Goal: Task Accomplishment & Management: Use online tool/utility

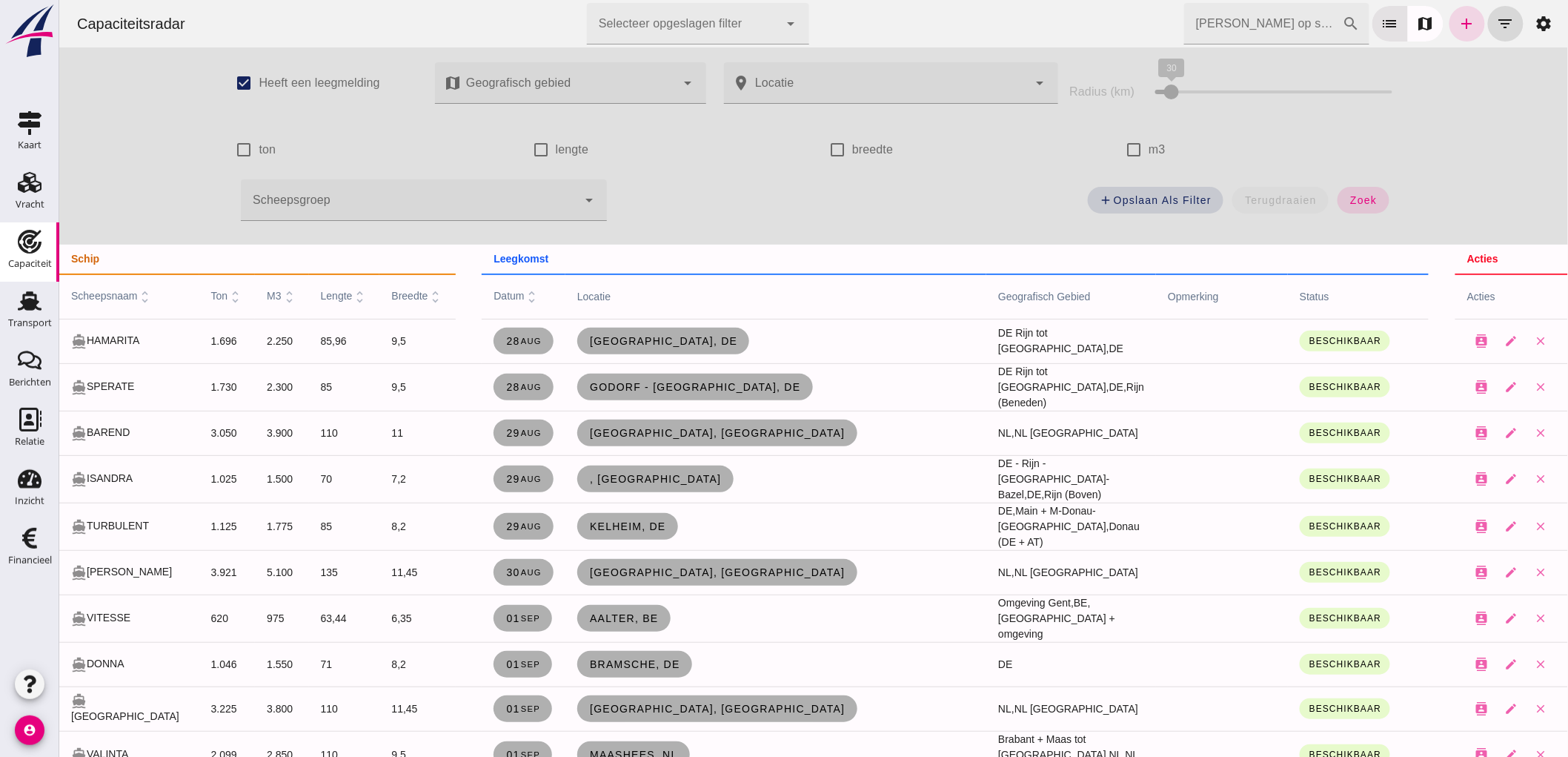
scroll to position [1565, 0]
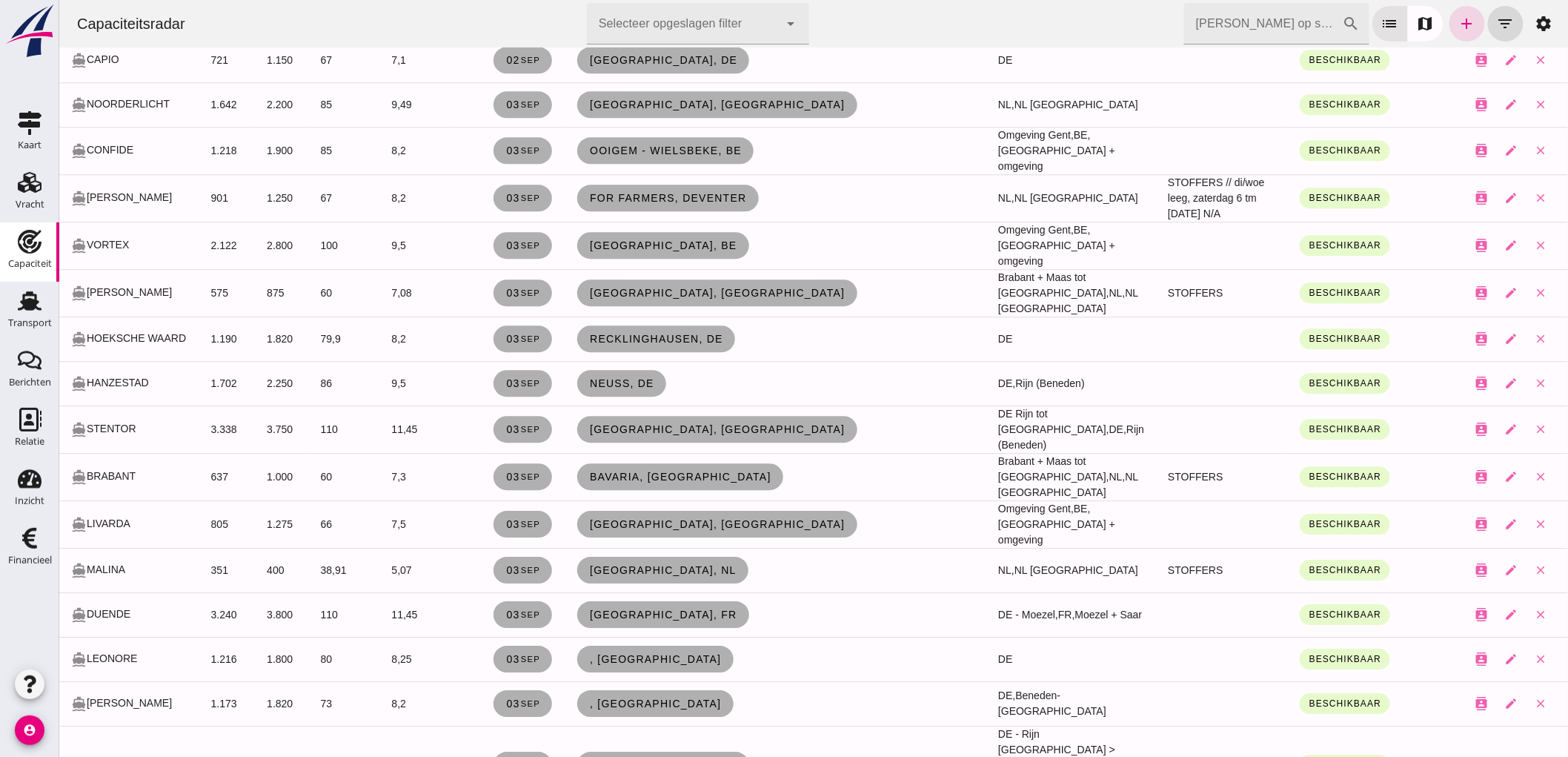
click input "[PERSON_NAME] op scheepsnaam"
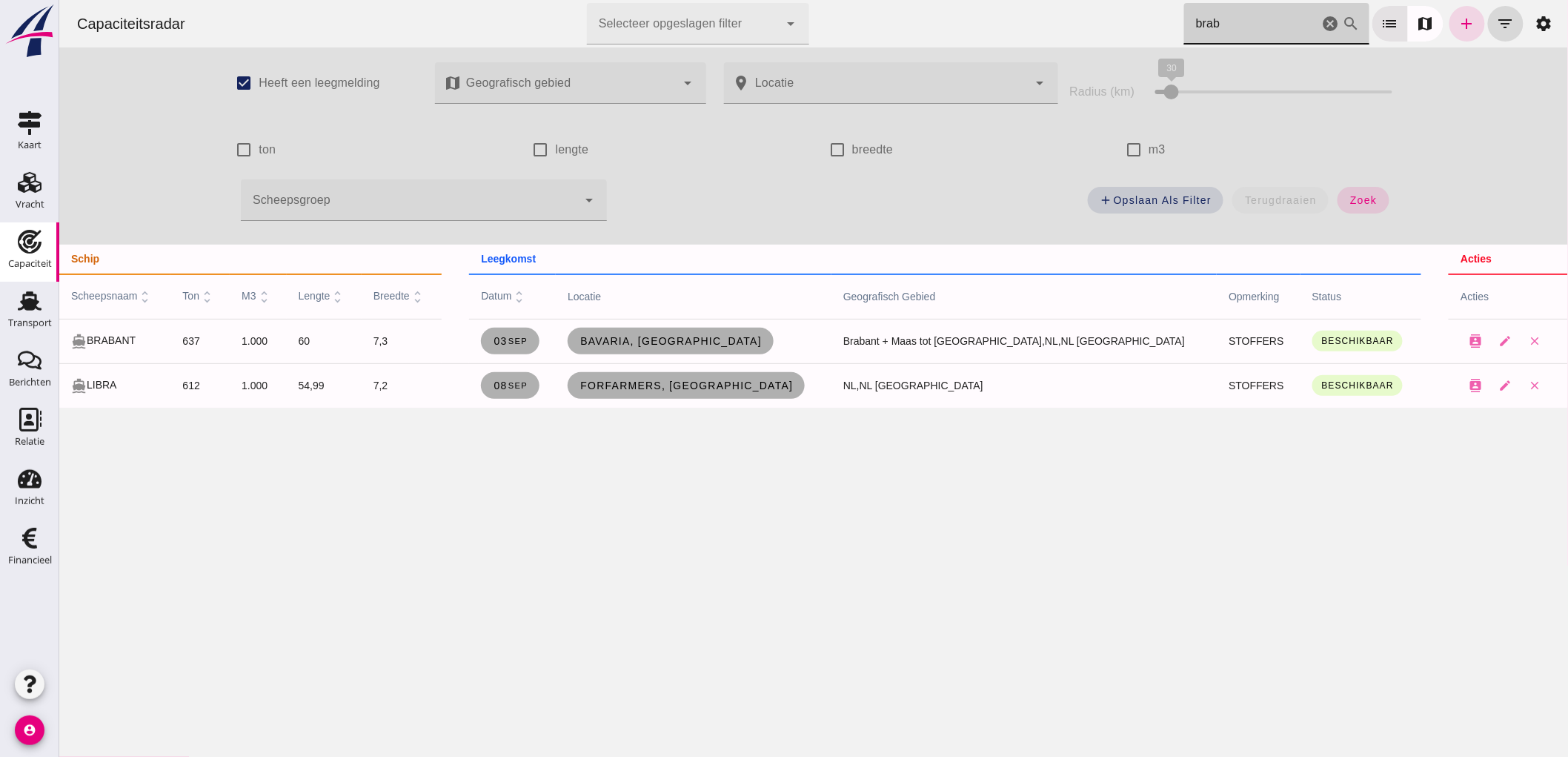
scroll to position [0, 0]
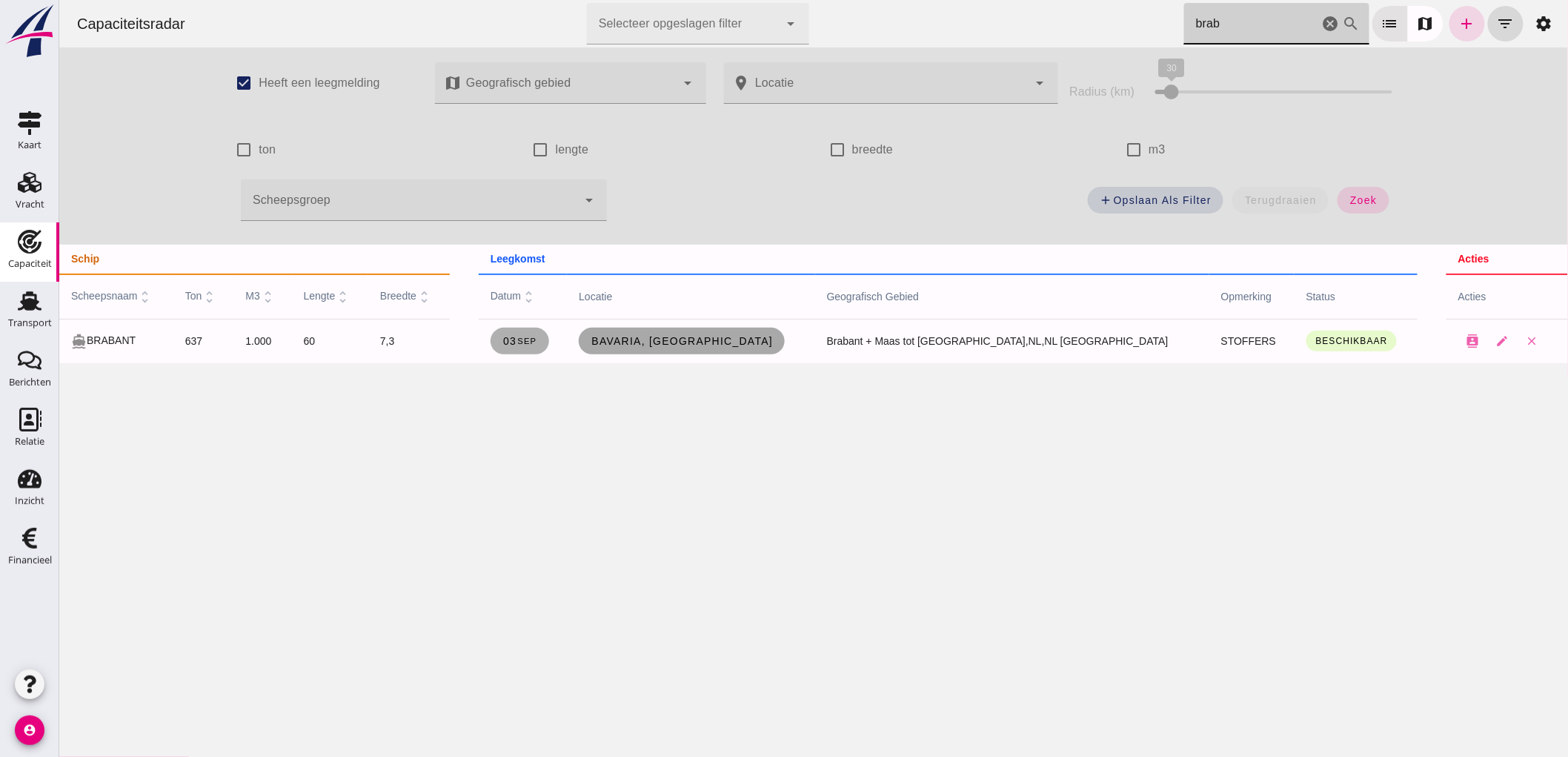
type input "brab"
click span "Bavaria, [GEOGRAPHIC_DATA]"
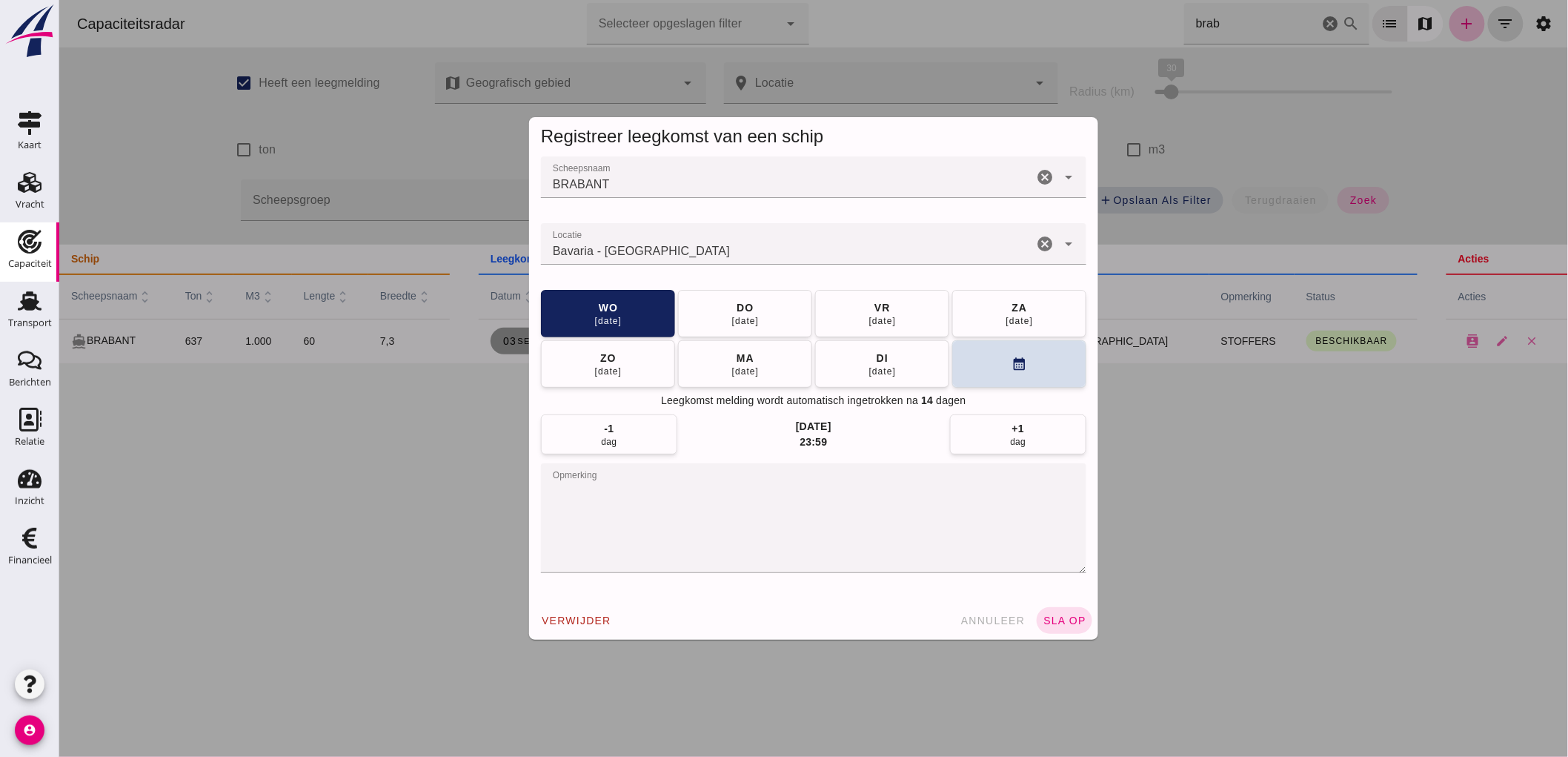
click icon "cancel"
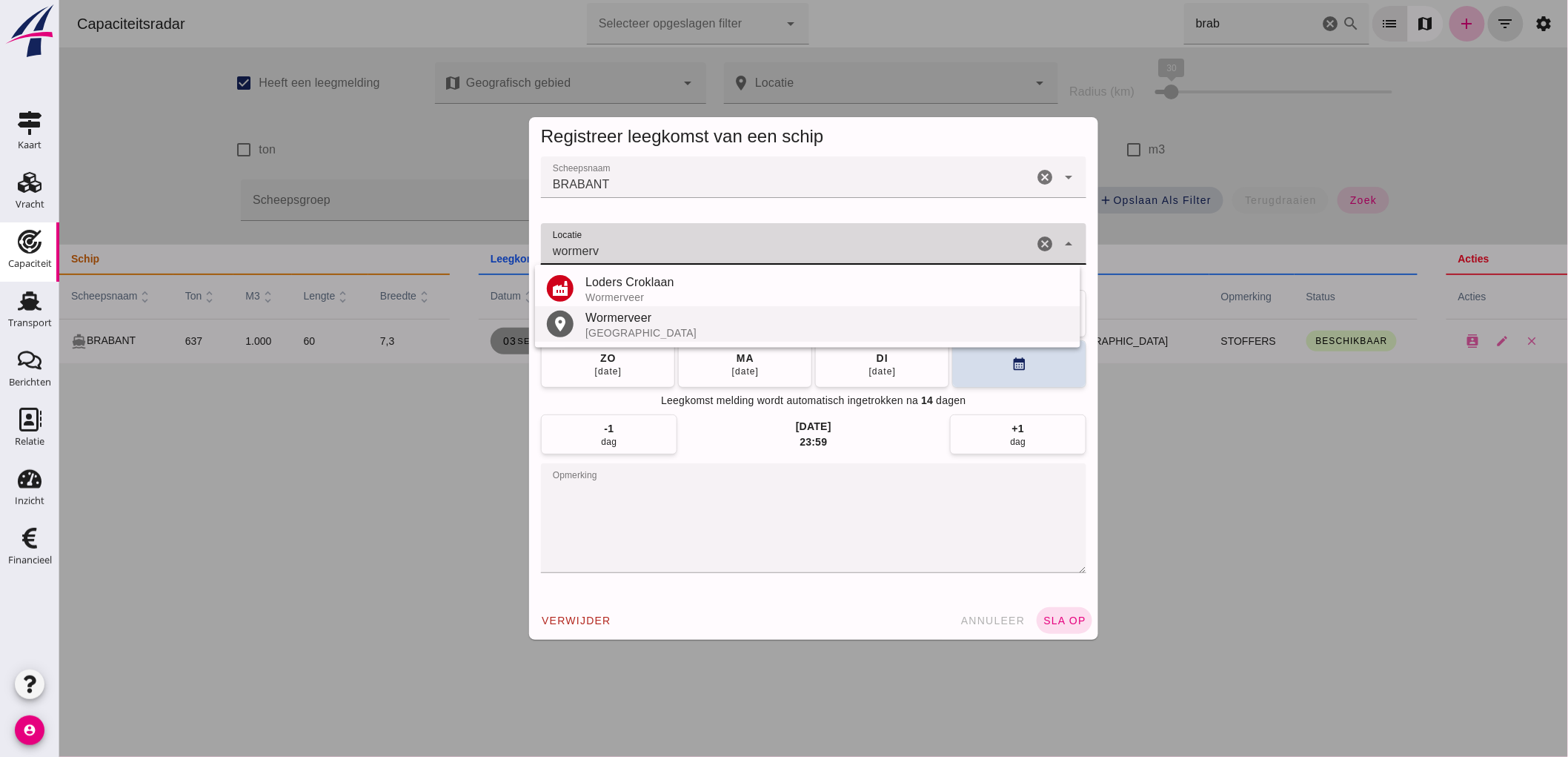
click at [675, 332] on div "[GEOGRAPHIC_DATA]" at bounding box center [826, 333] width 484 height 12
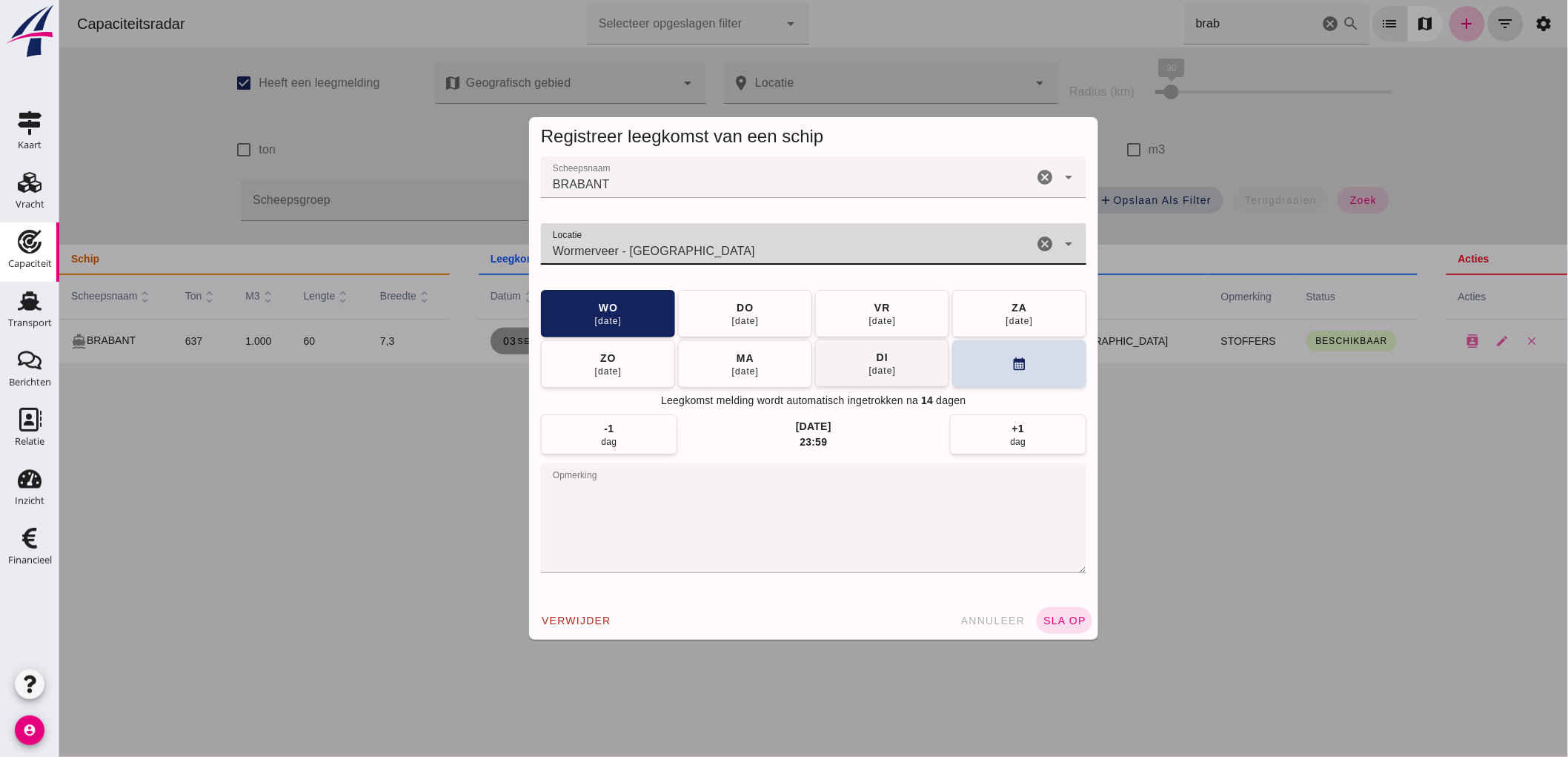
type input "Wormerveer - [GEOGRAPHIC_DATA]"
click button "[DATE]"
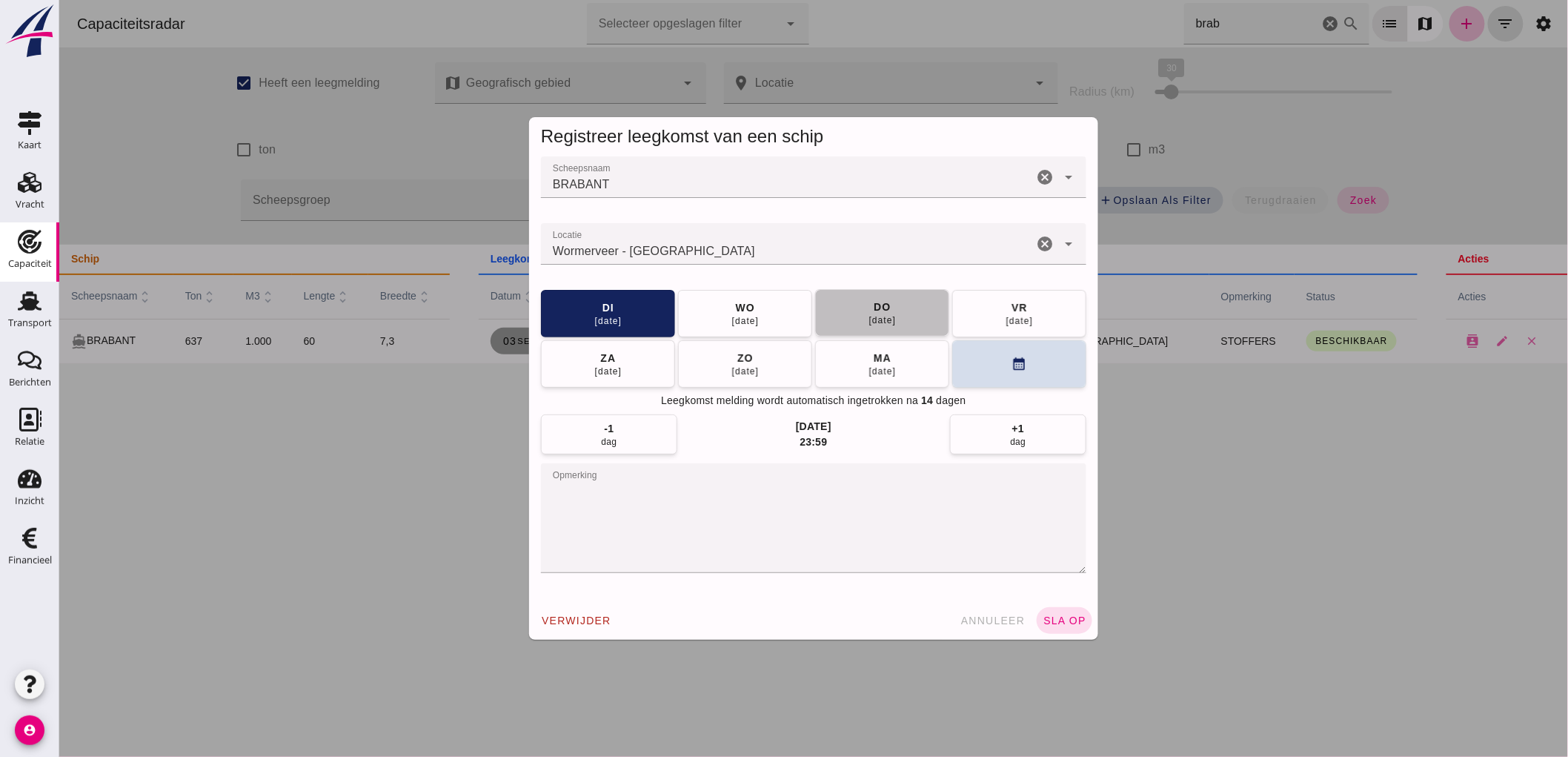
click div "do"
click span "sla op"
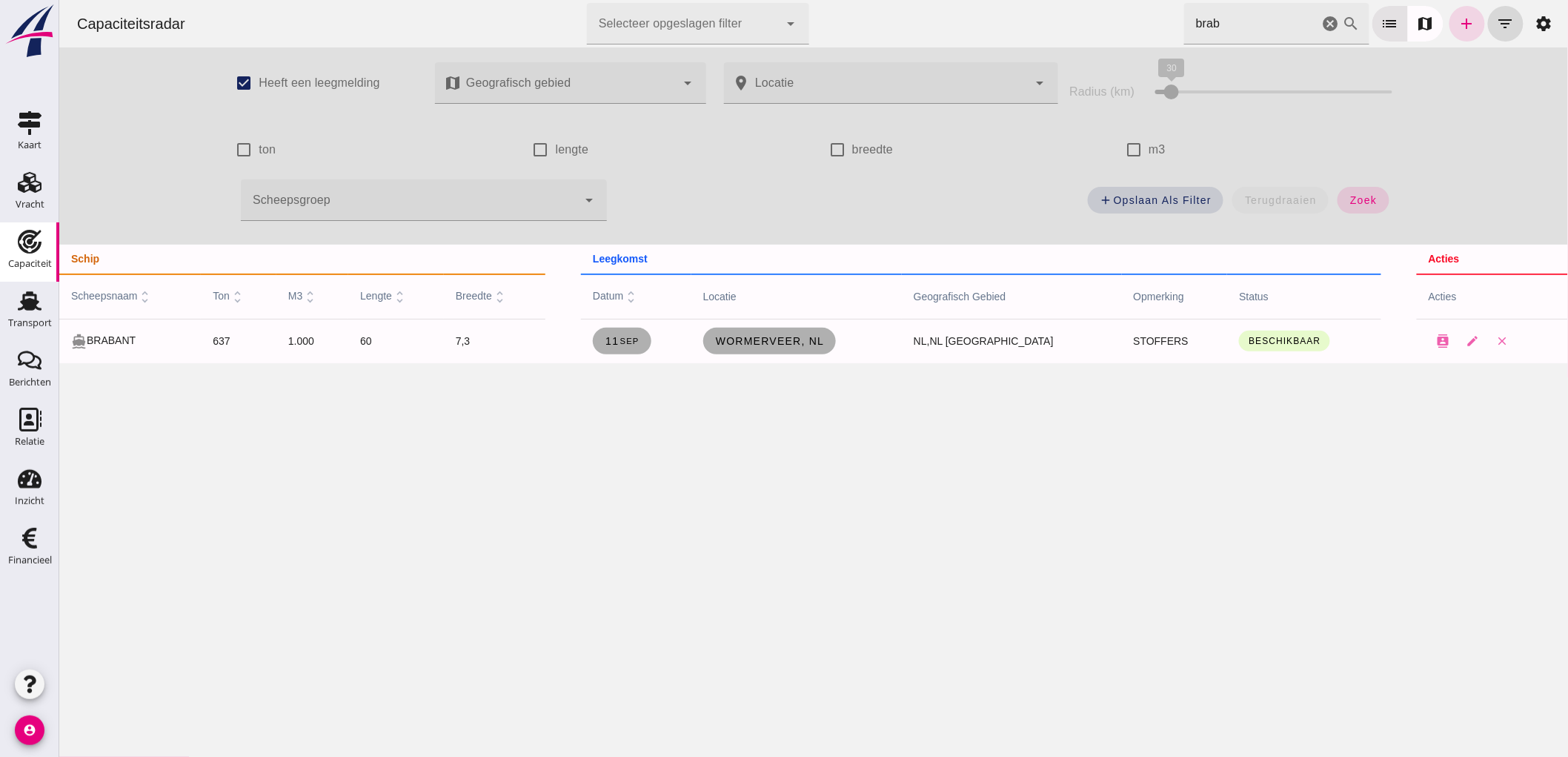
click icon "cancel"
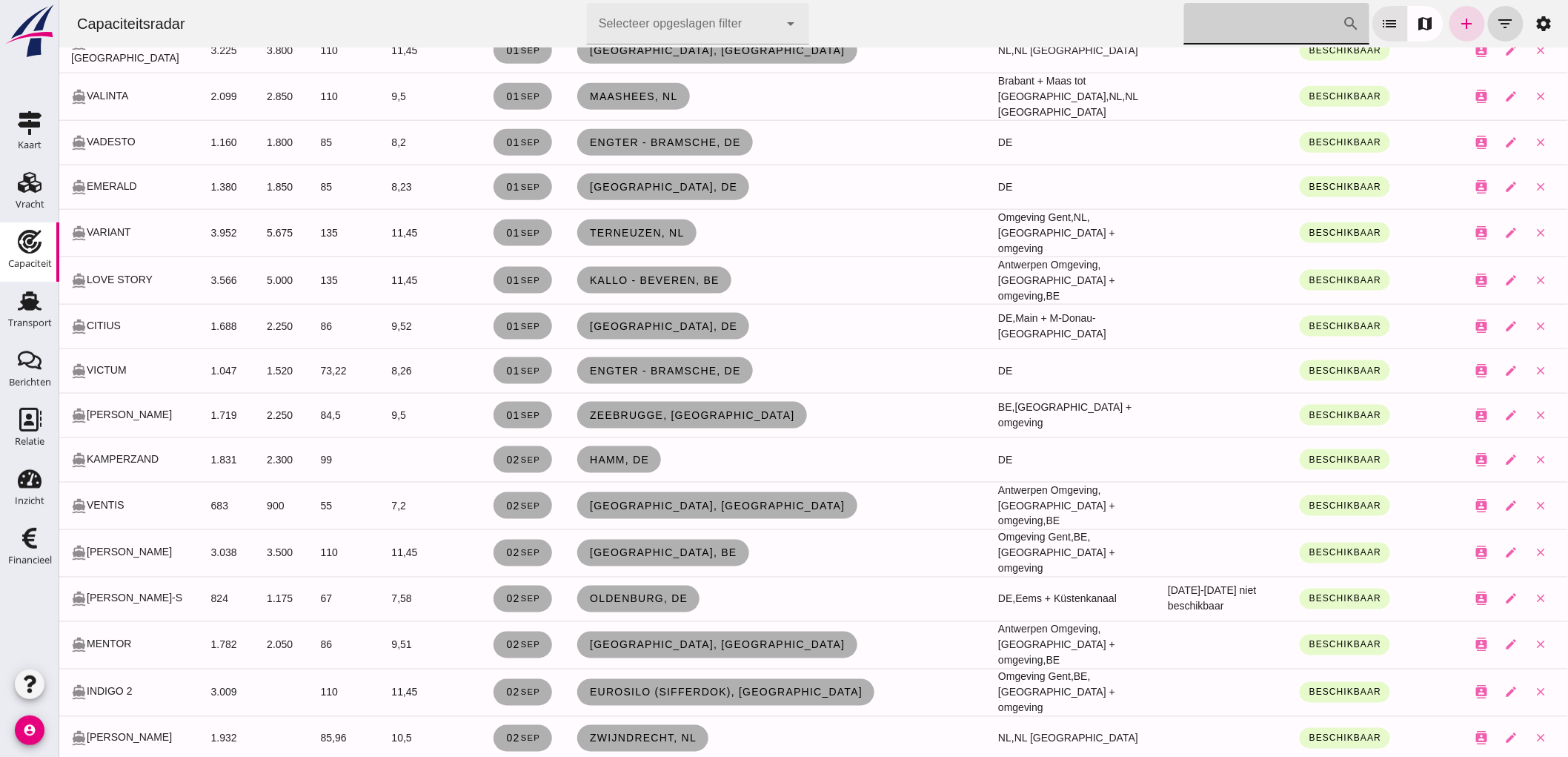
scroll to position [741, 0]
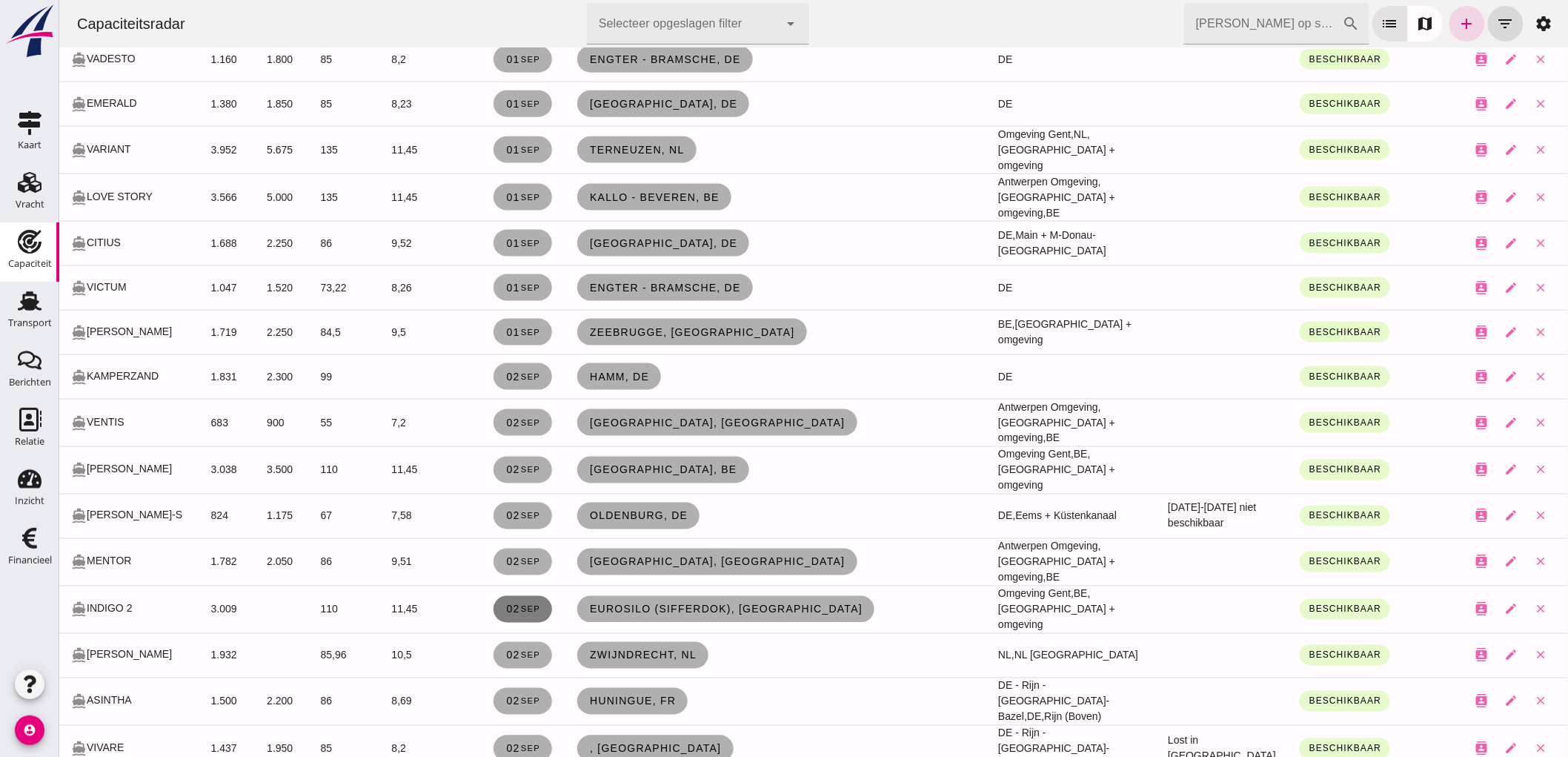
click span "[DATE]"
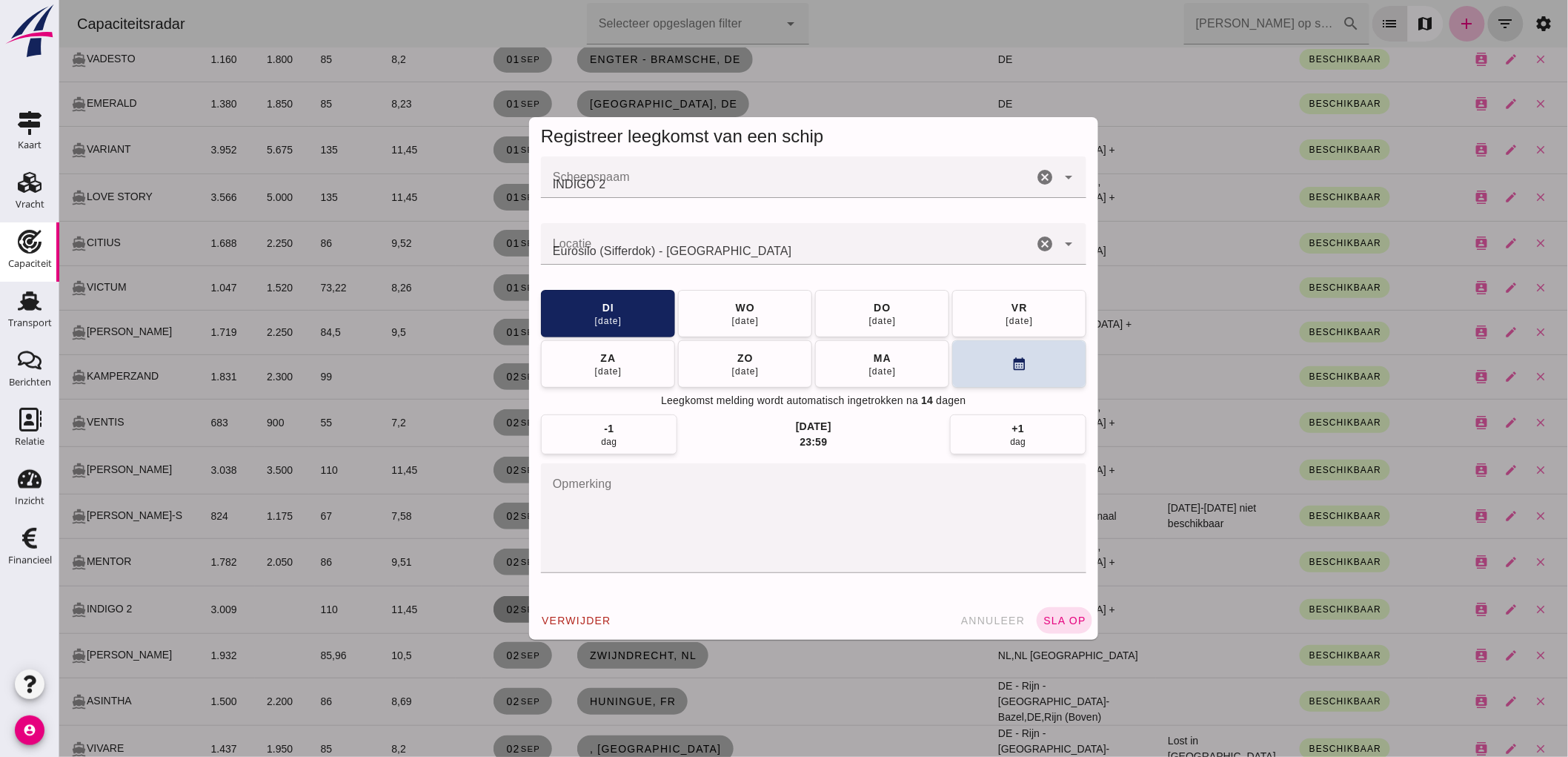
scroll to position [0, 0]
click div "[DATE]"
click span "sla op"
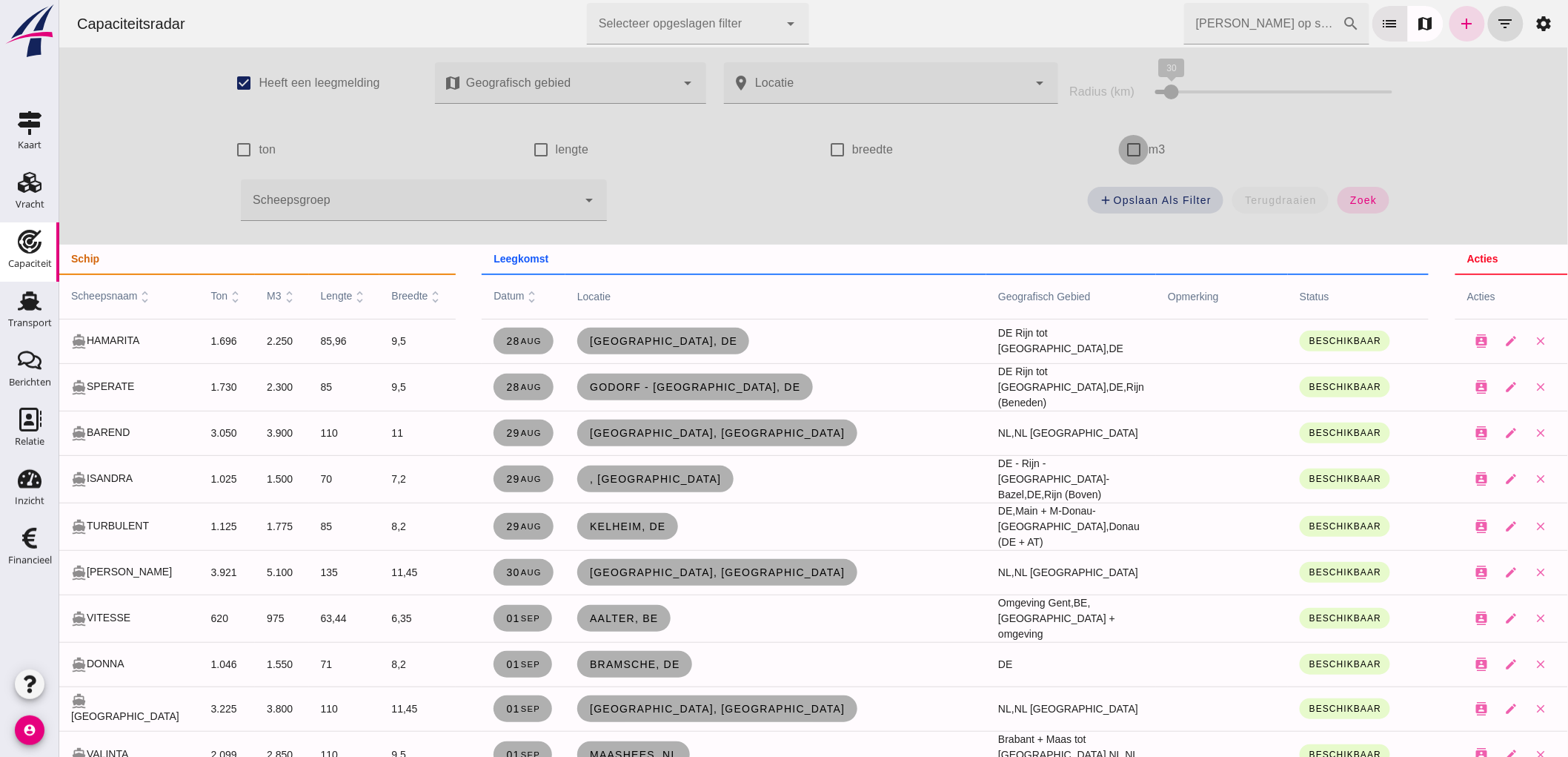
click input "m3"
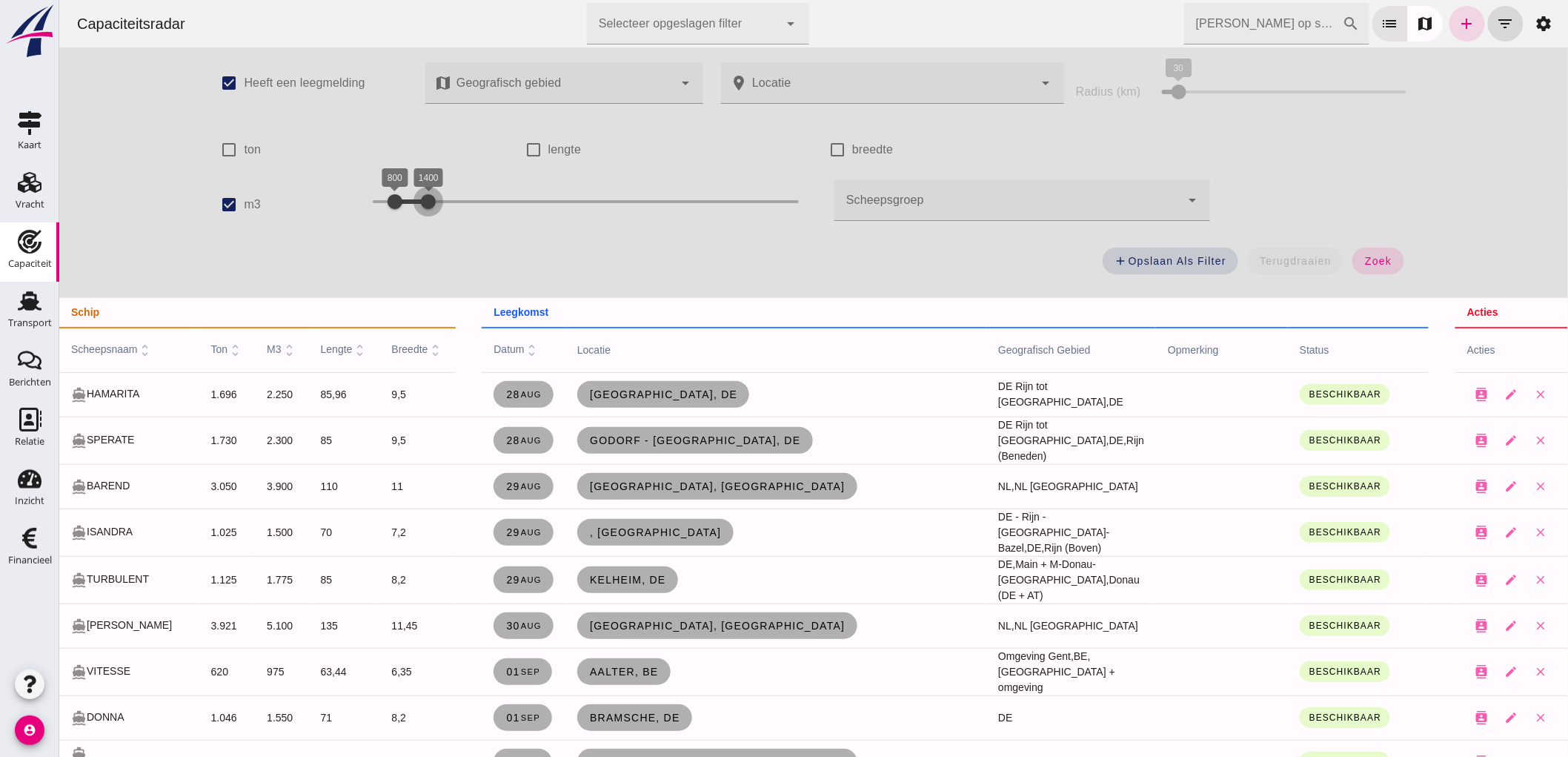
drag, startPoint x: 447, startPoint y: 196, endPoint x: 419, endPoint y: 199, distance: 28.2
click at [419, 199] on div at bounding box center [427, 201] width 29 height 29
click button "zoek"
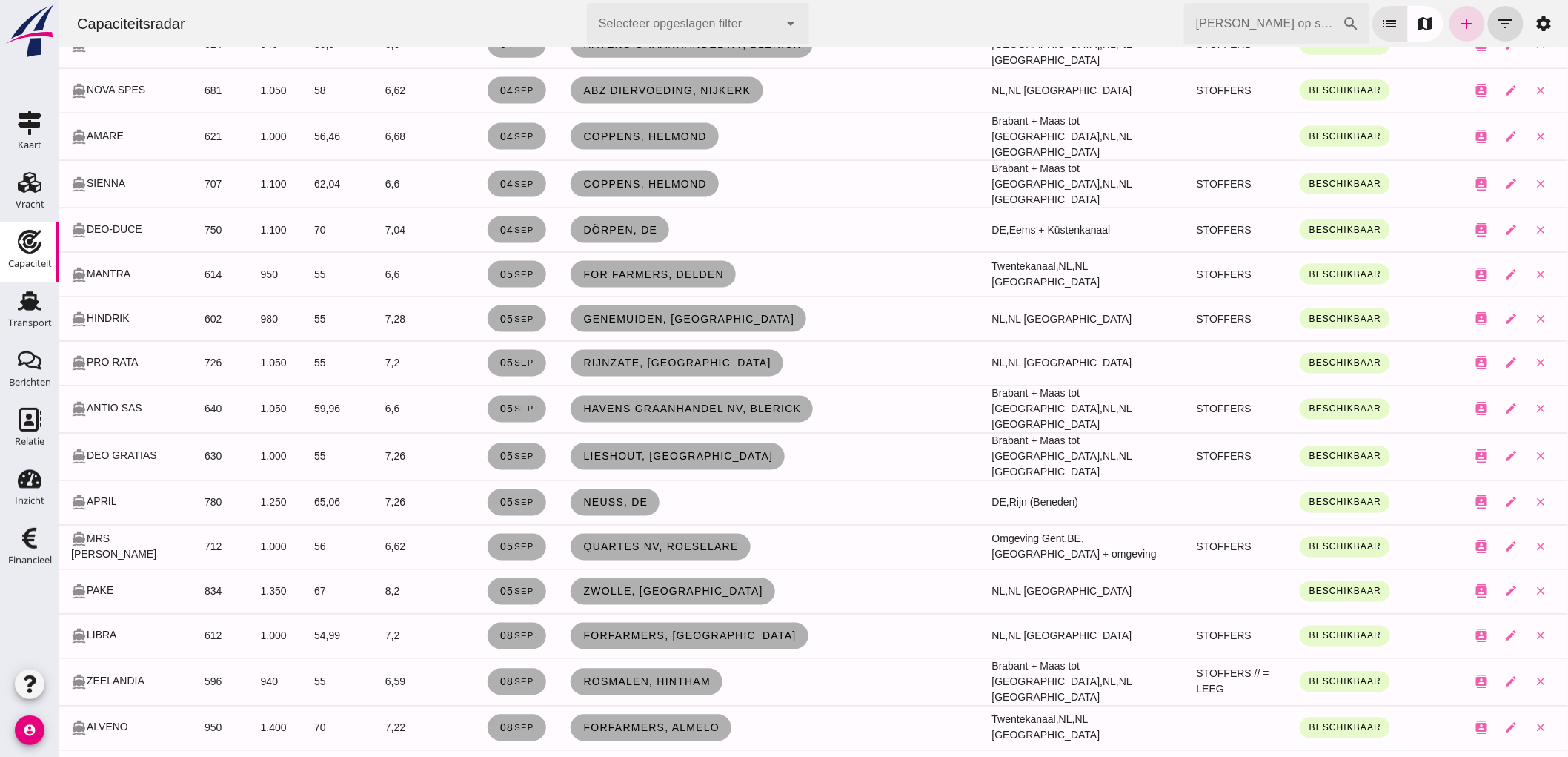
scroll to position [741, 0]
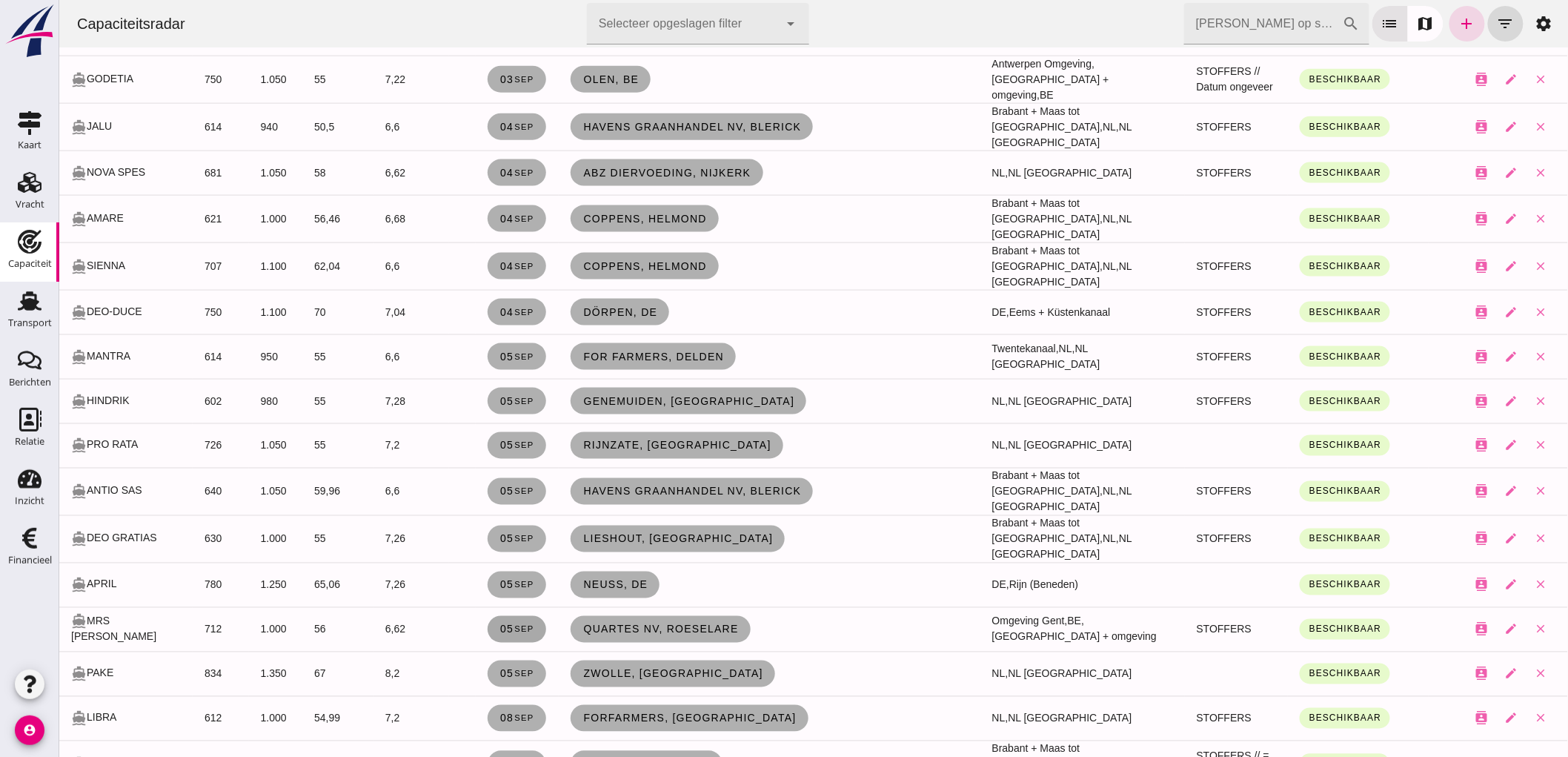
click small "sep"
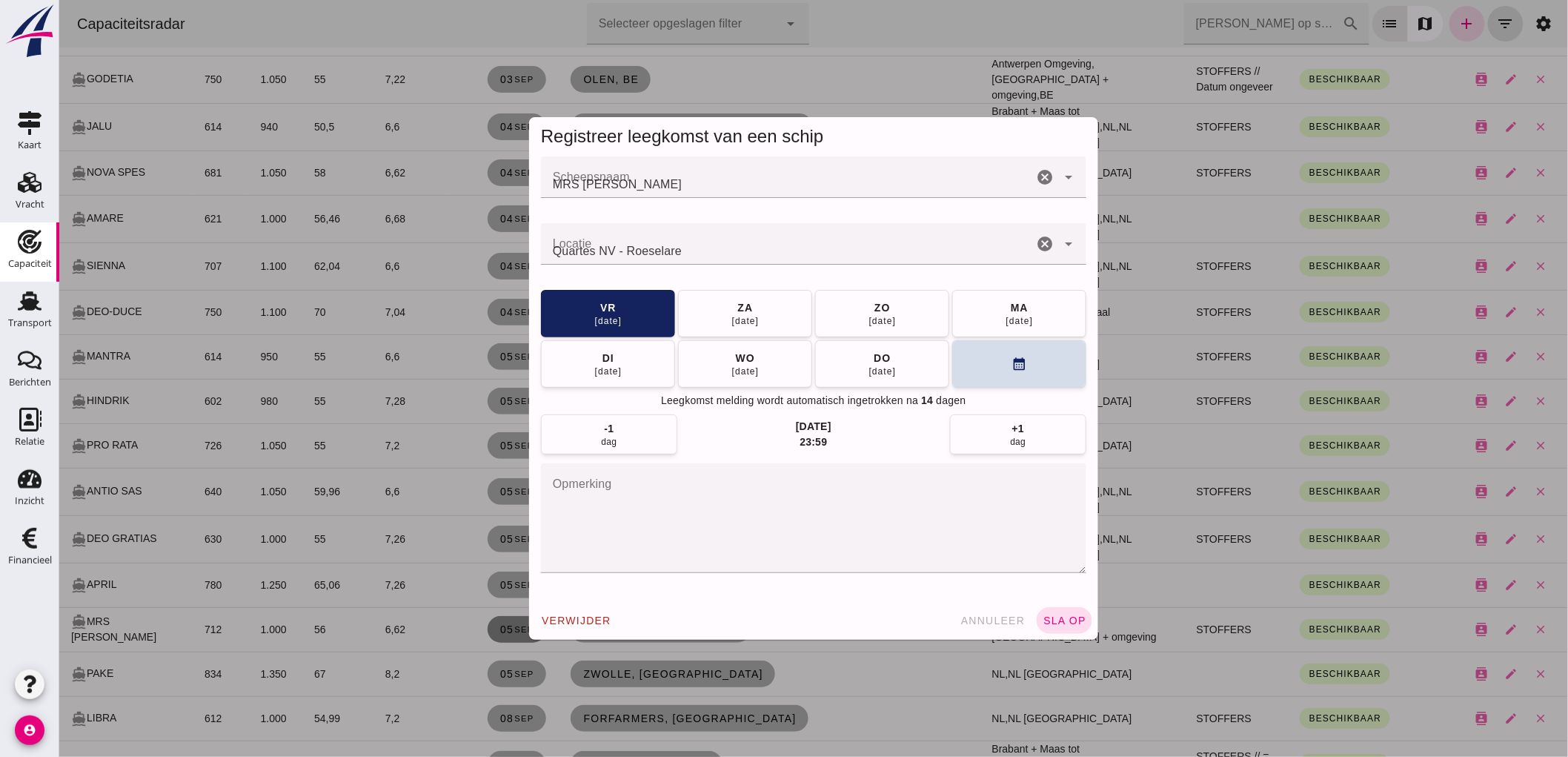
scroll to position [0, 0]
click button "[DATE]"
click span "sla op"
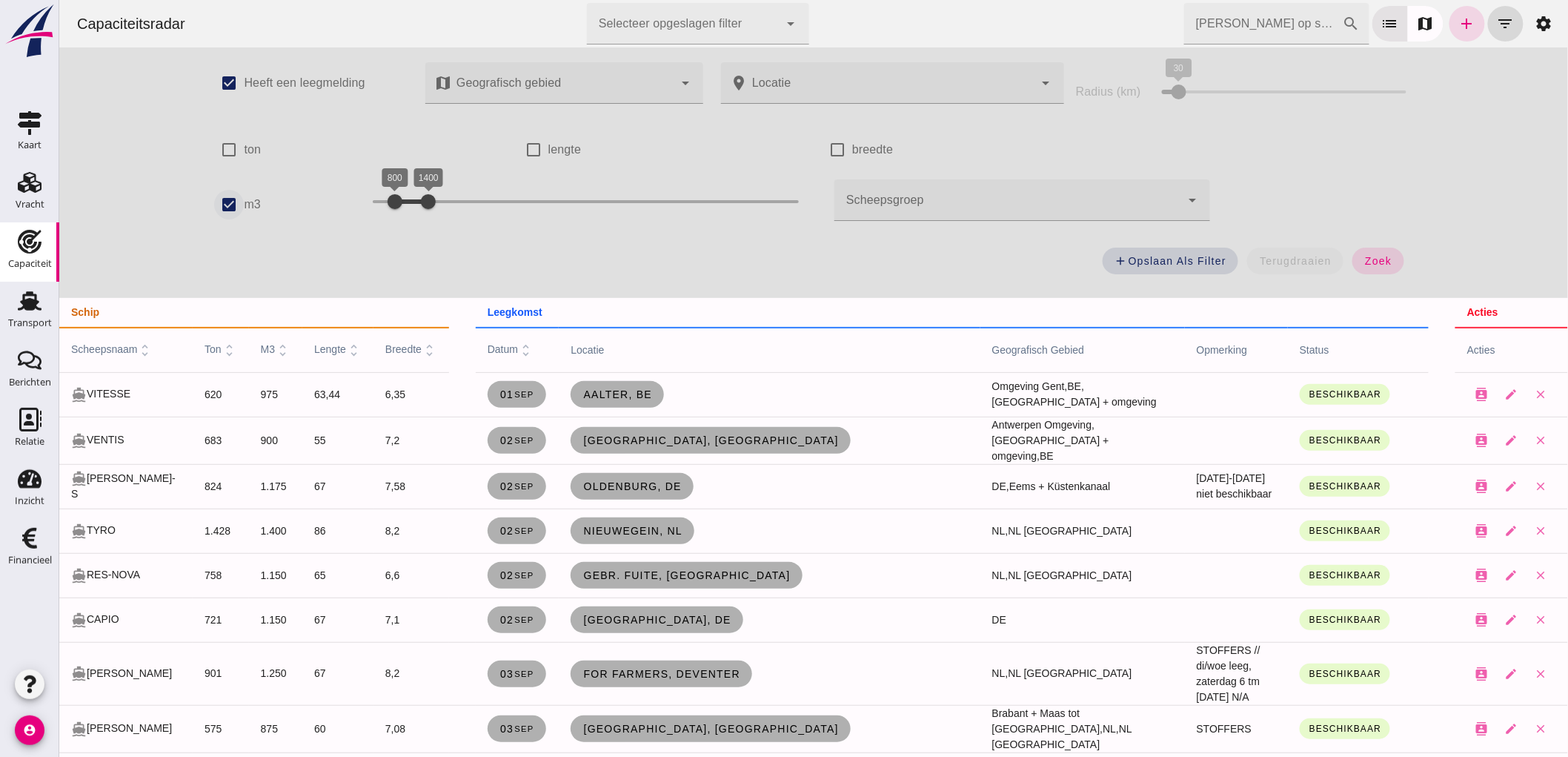
click input "m3"
checkbox input "false"
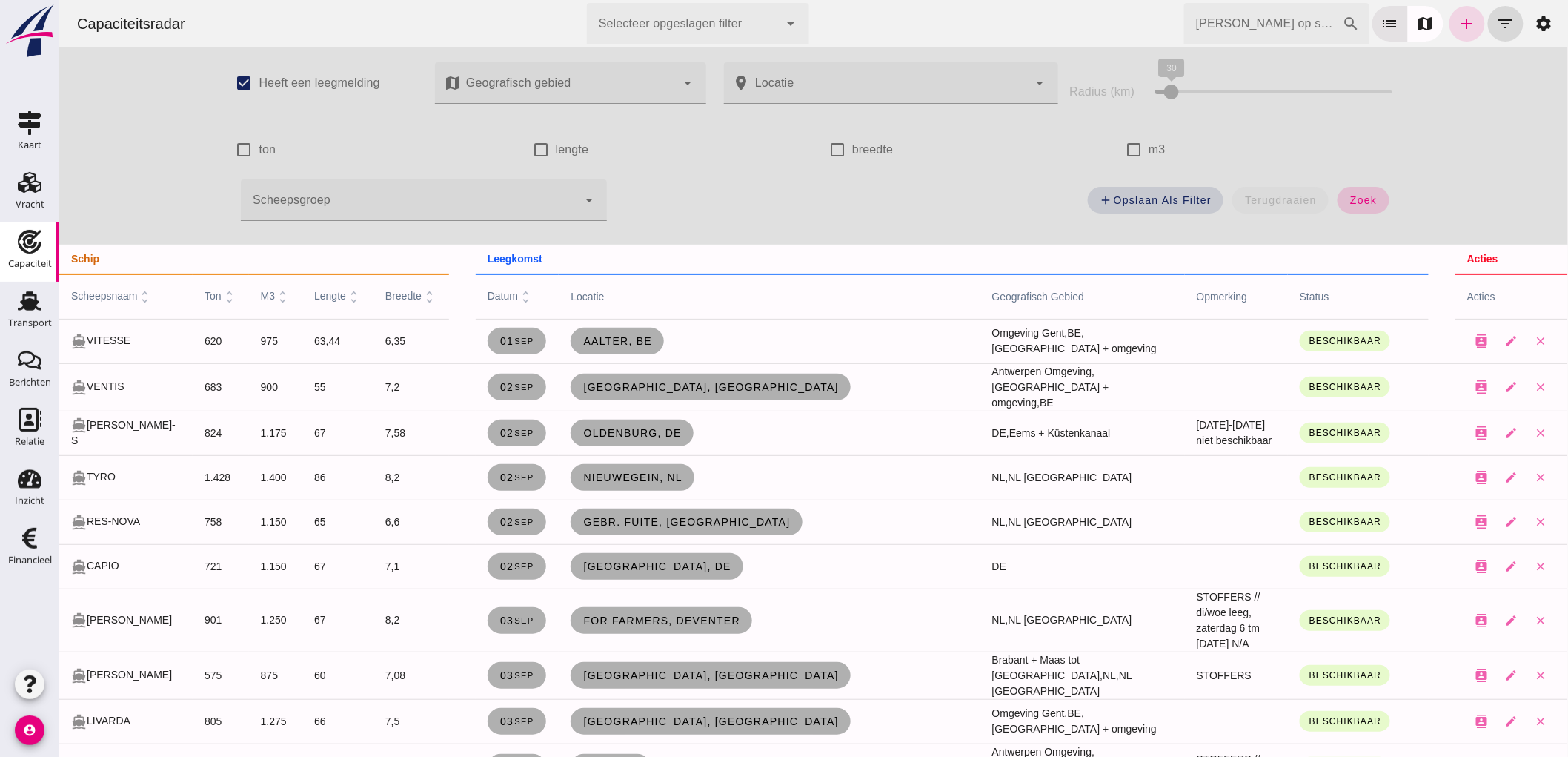
click button "zoek"
click div
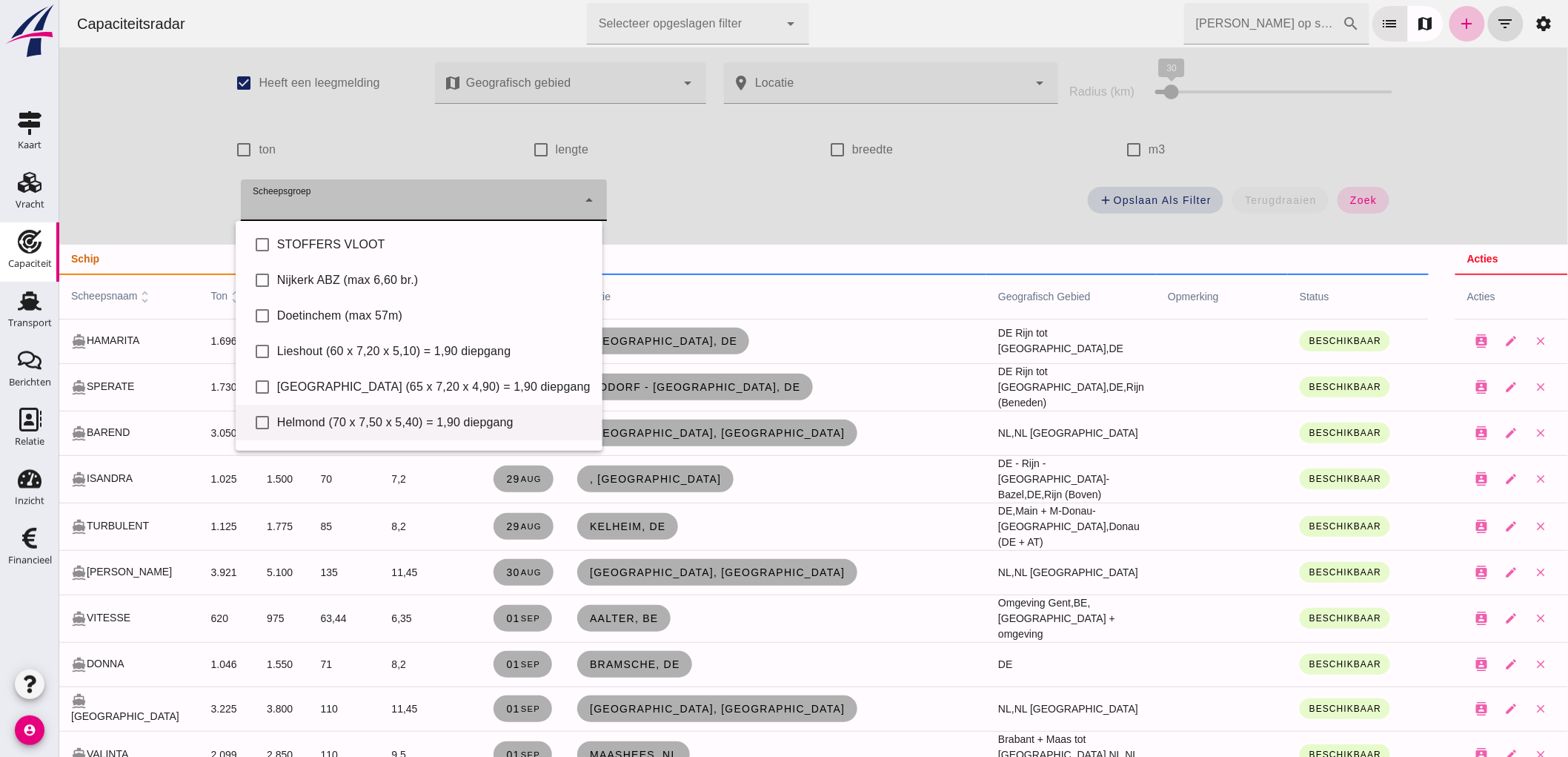
click at [318, 419] on div "Helmond (70 x 7,50 x 5,40) = 1,90 diepgang" at bounding box center [433, 422] width 313 height 18
type input "Helmond (70 x 7,50 x 5,40) = 1,90 diepgang"
checkbox input "true"
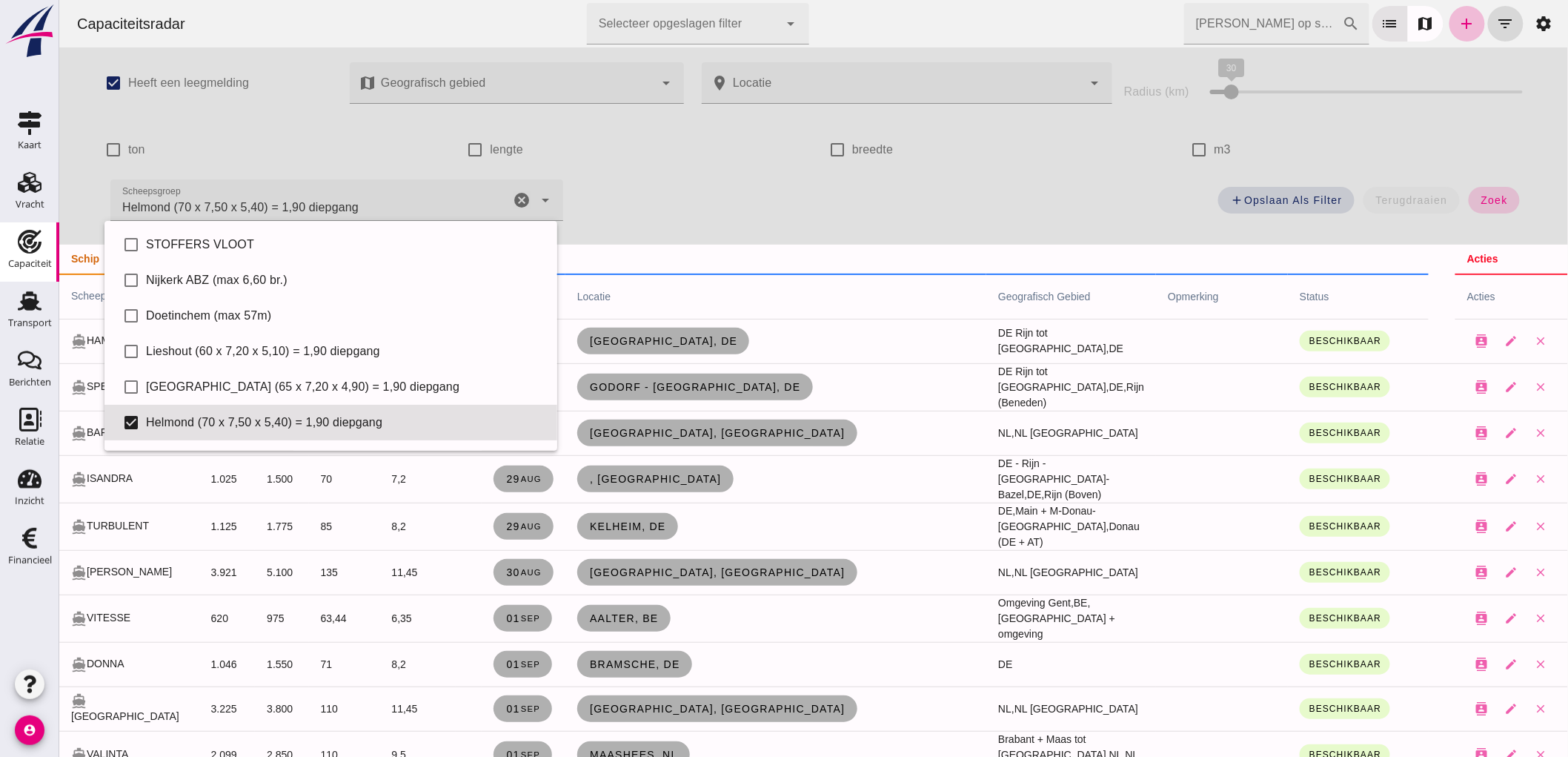
click button "zoek"
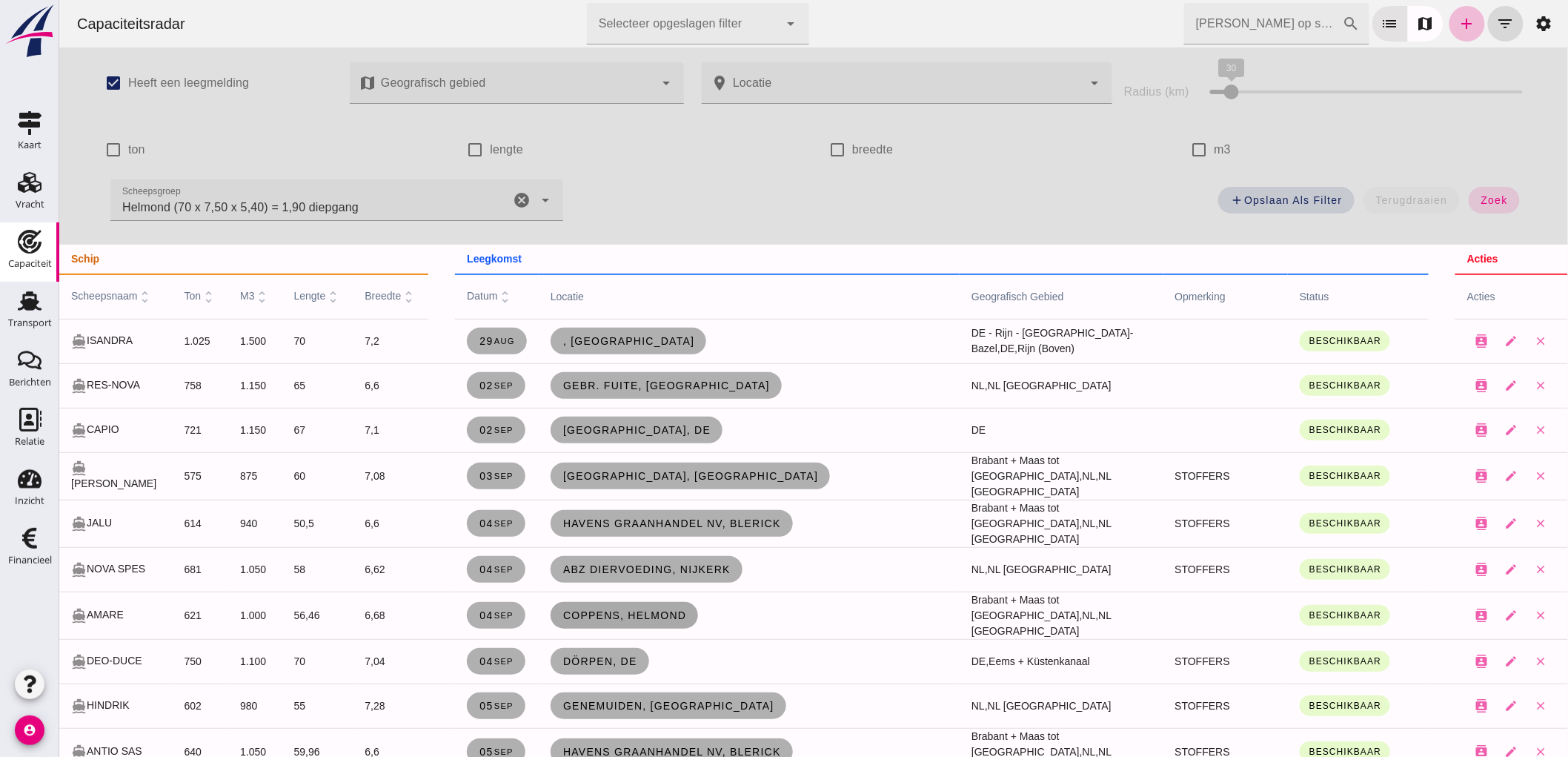
scroll to position [82, 0]
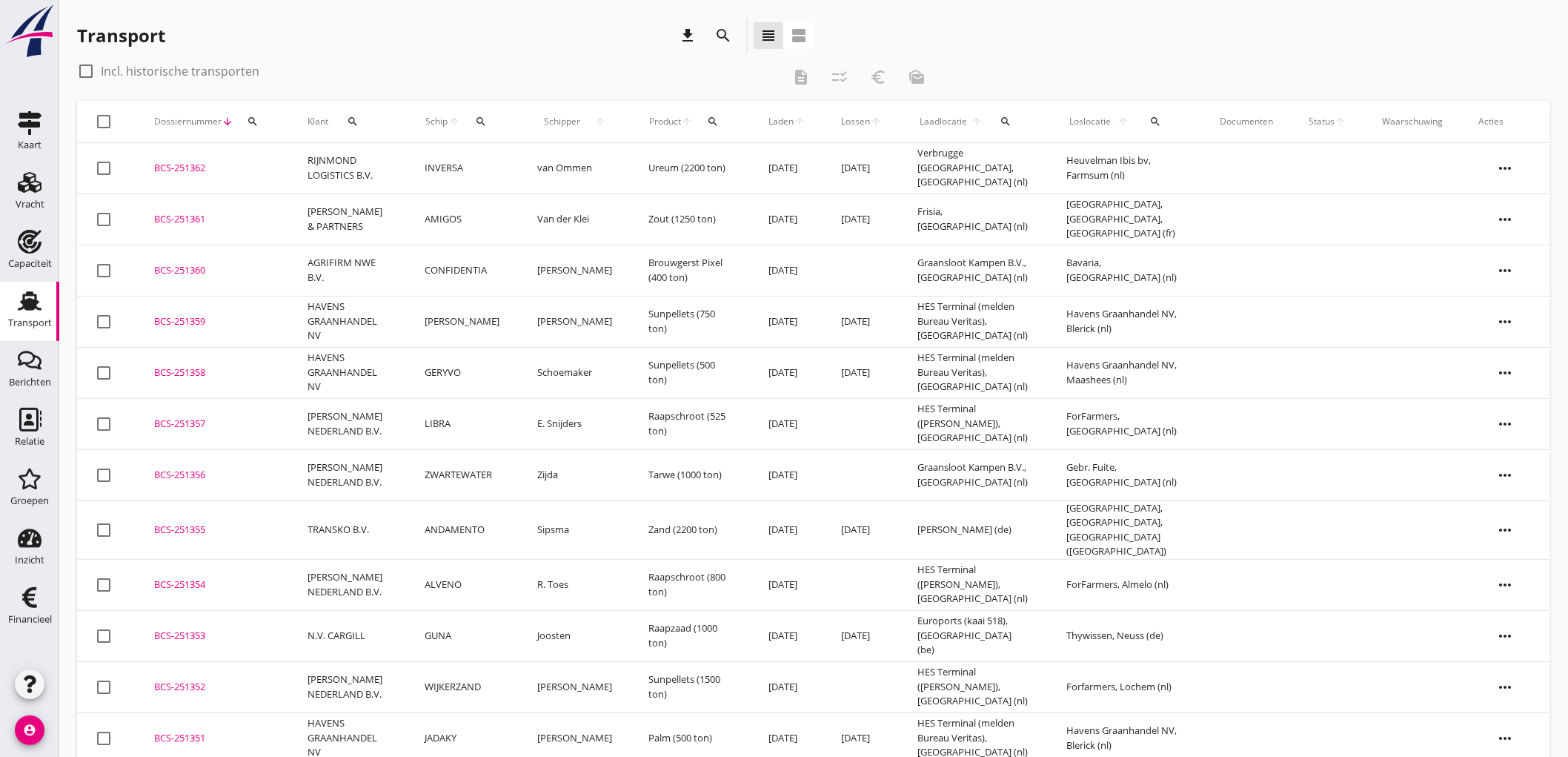
click at [18, 318] on div "Transport" at bounding box center [30, 322] width 44 height 9
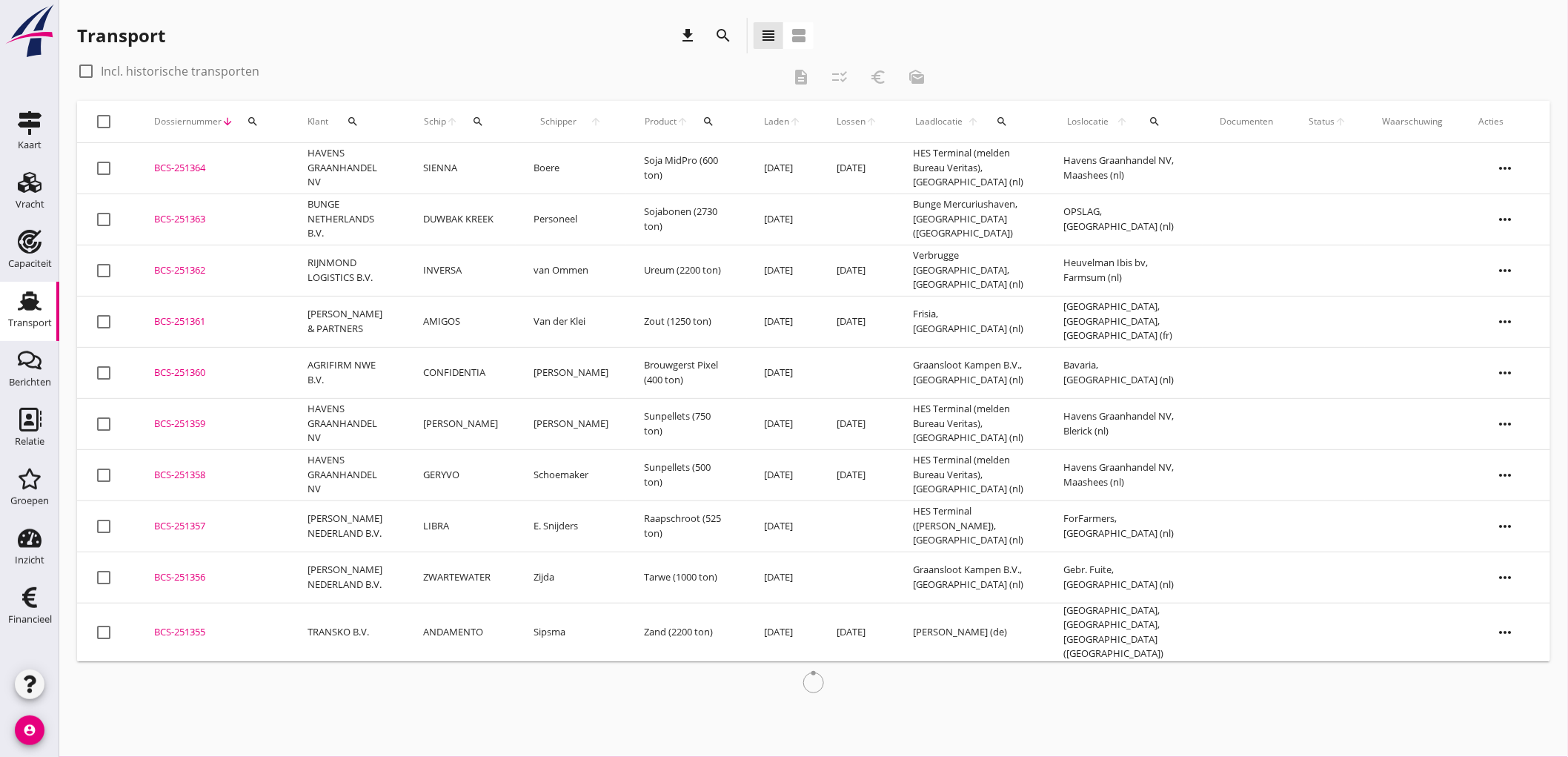
click at [464, 174] on td "SIENNA" at bounding box center [461, 169] width 111 height 51
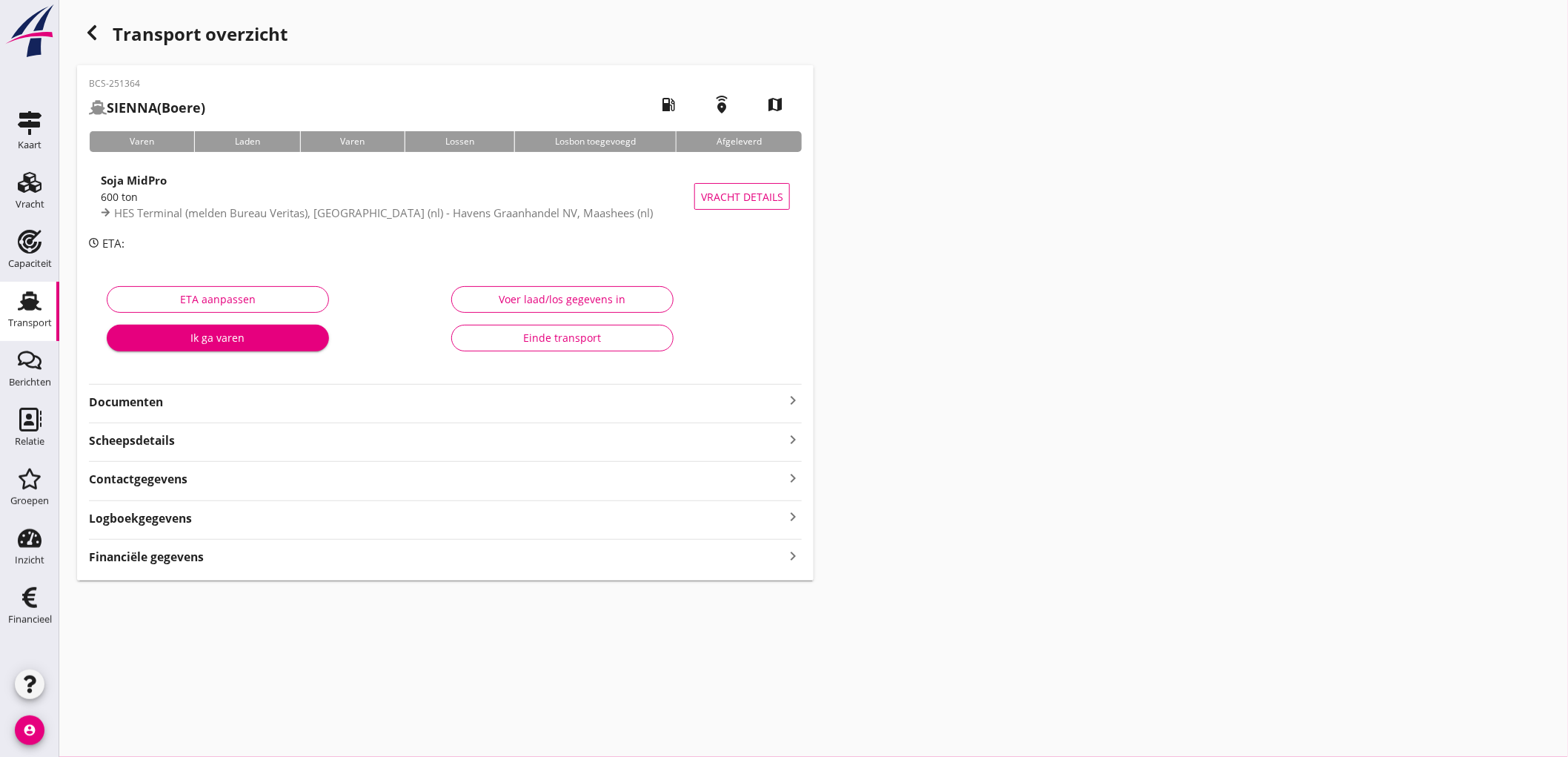
click at [170, 558] on strong "Financiële gegevens" at bounding box center [146, 557] width 115 height 17
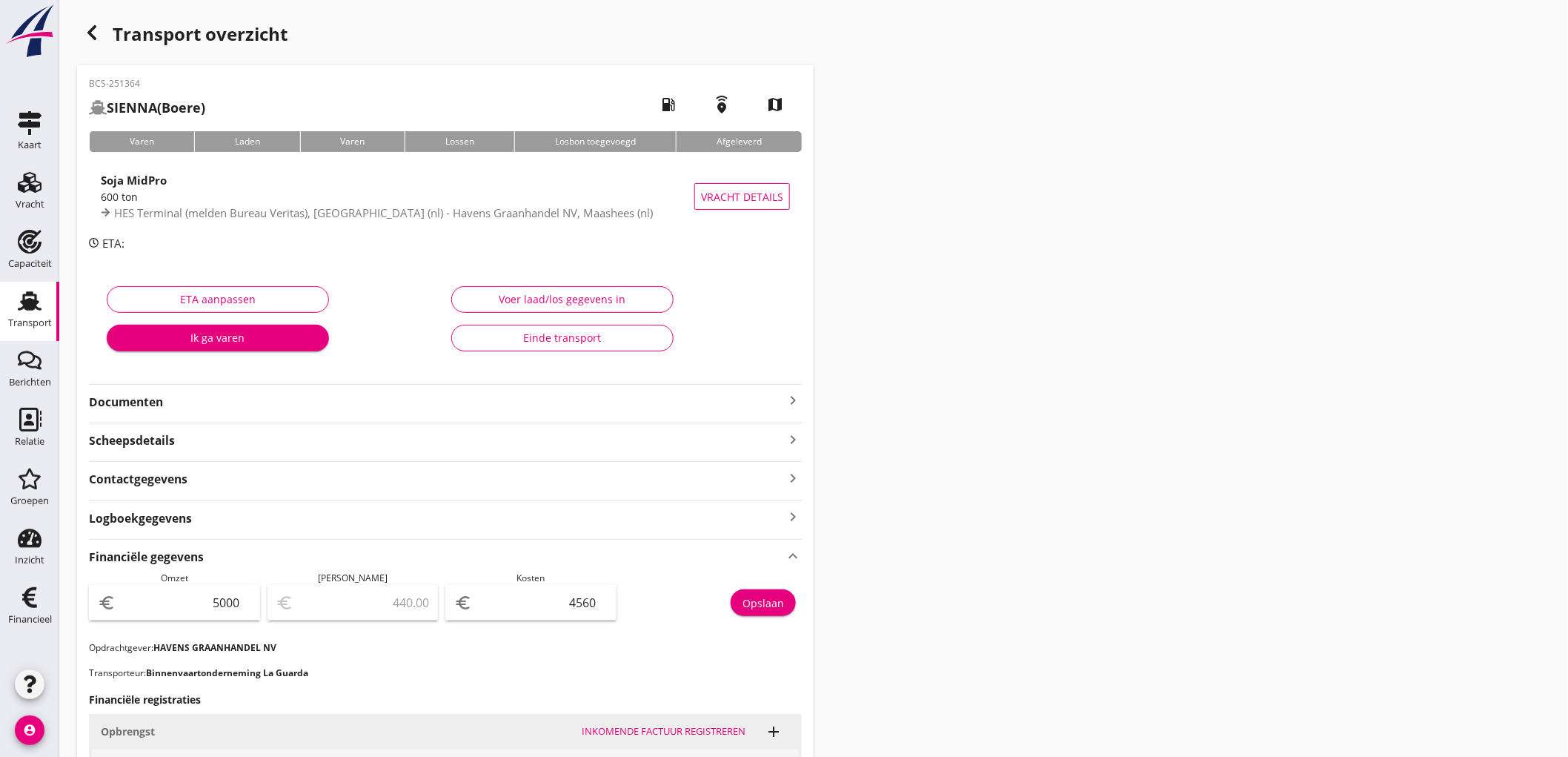
scroll to position [329, 0]
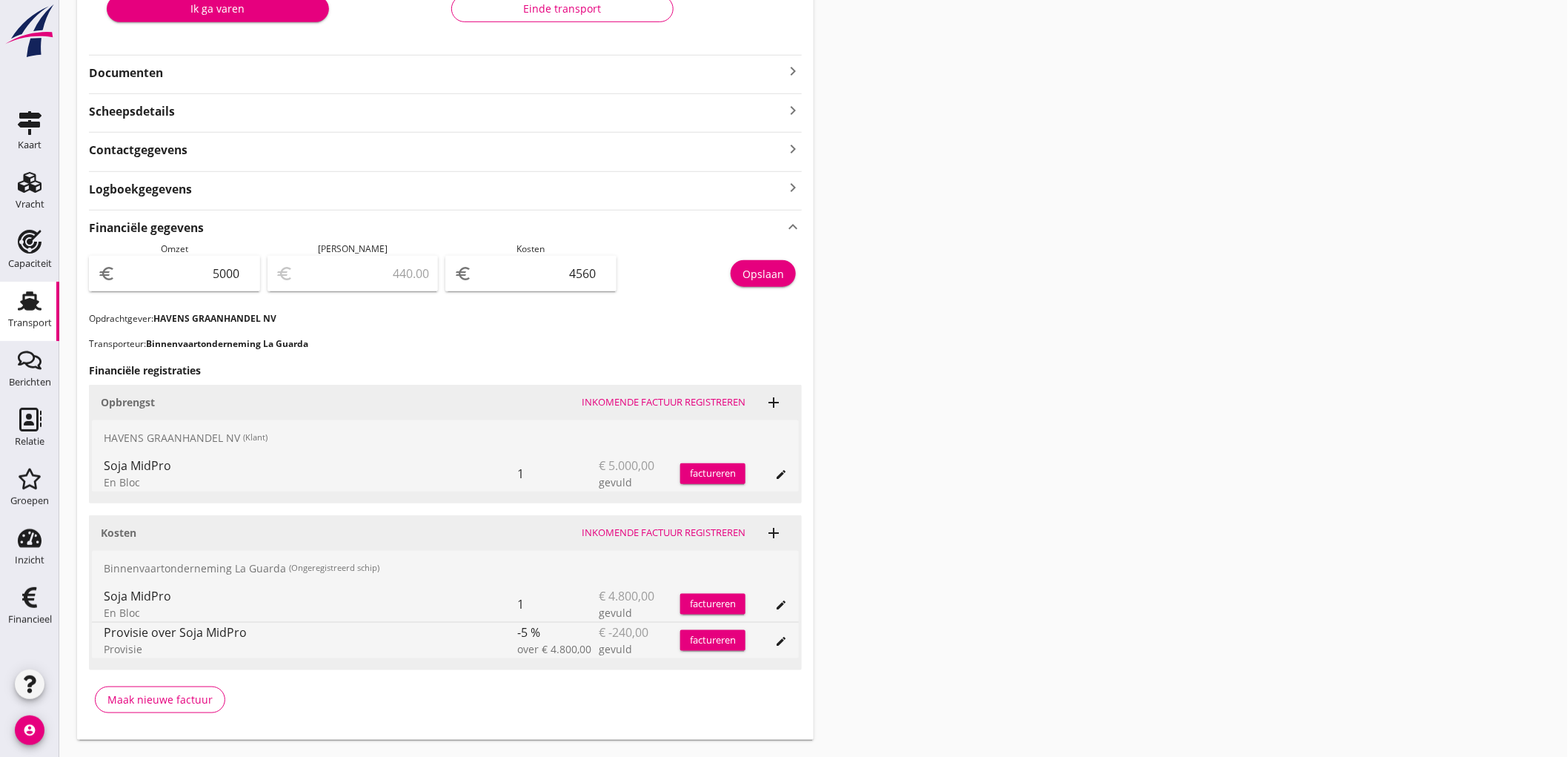
click at [3, 309] on link "Transport Transport" at bounding box center [29, 311] width 60 height 60
